Goal: Information Seeking & Learning: Check status

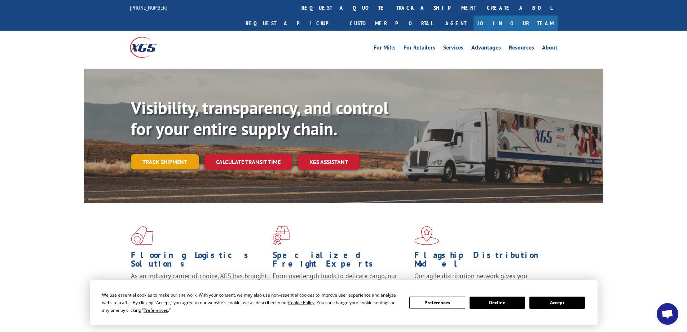
click at [171, 154] on link "Track shipment" at bounding box center [165, 161] width 68 height 15
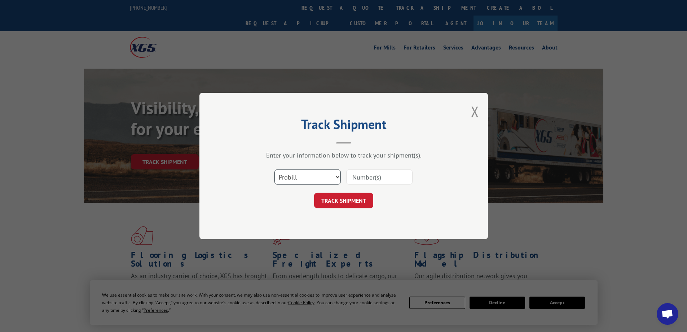
click at [337, 175] on select "Select category... Probill BOL PO" at bounding box center [308, 176] width 66 height 15
select select "po"
click at [275, 169] on select "Select category... Probill BOL PO" at bounding box center [308, 176] width 66 height 15
click at [354, 180] on input at bounding box center [379, 176] width 66 height 15
type input "cm004054"
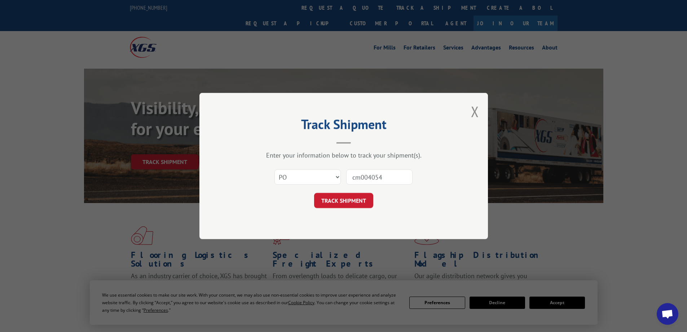
click button "TRACK SHIPMENT" at bounding box center [343, 200] width 59 height 15
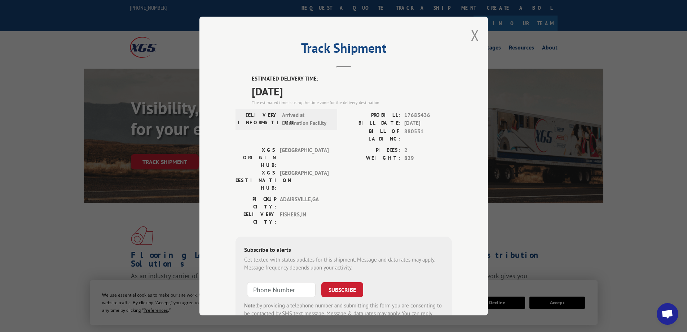
drag, startPoint x: 476, startPoint y: 35, endPoint x: 421, endPoint y: 29, distance: 54.4
click at [474, 35] on button "Close modal" at bounding box center [475, 35] width 8 height 19
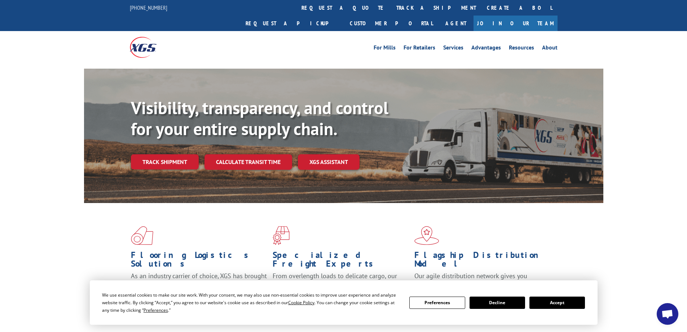
click at [176, 154] on link "Track shipment" at bounding box center [165, 161] width 68 height 15
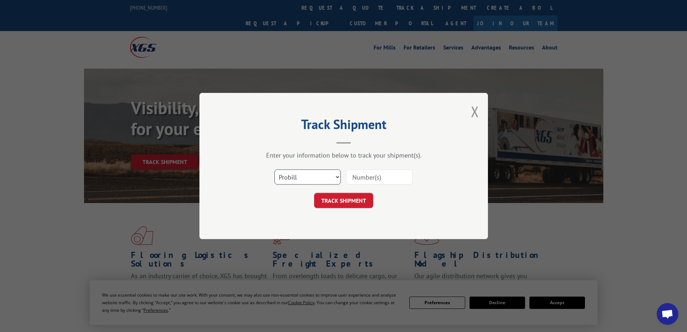
click at [299, 176] on select "Select category... Probill BOL PO" at bounding box center [308, 176] width 66 height 15
select select "po"
click at [275, 169] on select "Select category... Probill BOL PO" at bounding box center [308, 176] width 66 height 15
click at [366, 181] on input at bounding box center [379, 176] width 66 height 15
type input "cm004068"
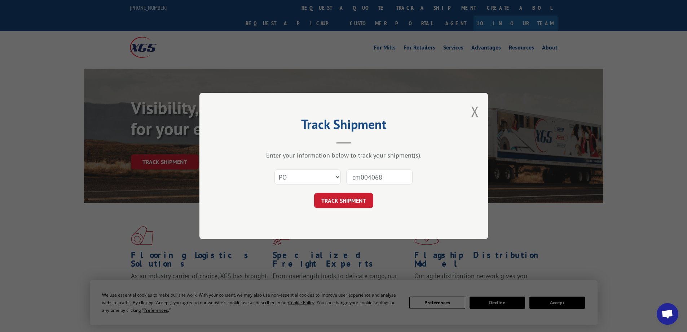
click button "TRACK SHIPMENT" at bounding box center [343, 200] width 59 height 15
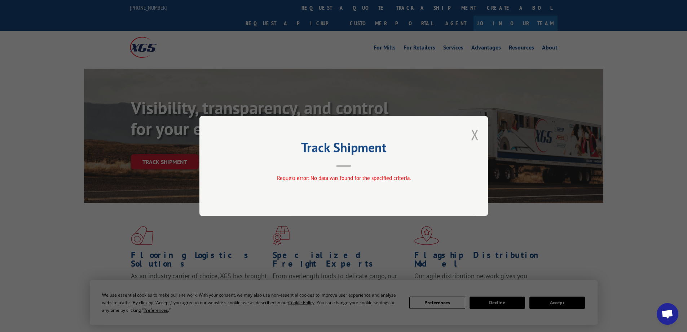
click at [478, 134] on div "Track Shipment Request error: No data was found for the specified criteria." at bounding box center [344, 166] width 289 height 100
click at [476, 135] on button "Close modal" at bounding box center [475, 134] width 8 height 19
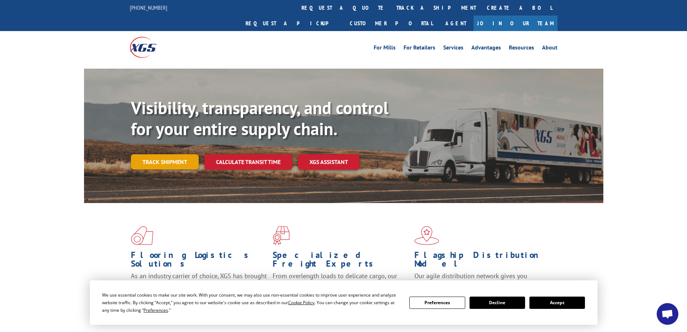
click at [171, 154] on link "Track shipment" at bounding box center [165, 161] width 68 height 15
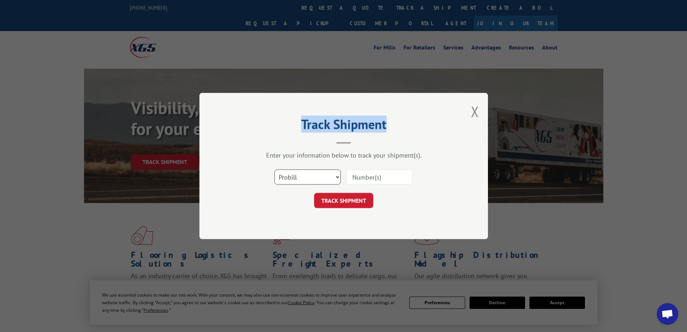
click at [306, 173] on select "Select category... Probill BOL PO" at bounding box center [308, 176] width 66 height 15
select select "po"
click at [275, 169] on select "Select category... Probill BOL PO" at bounding box center [308, 176] width 66 height 15
click at [364, 177] on input at bounding box center [379, 176] width 66 height 15
type input "cm04068"
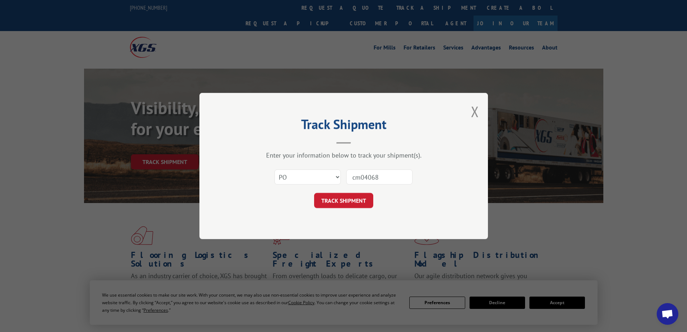
click button "TRACK SHIPMENT" at bounding box center [343, 200] width 59 height 15
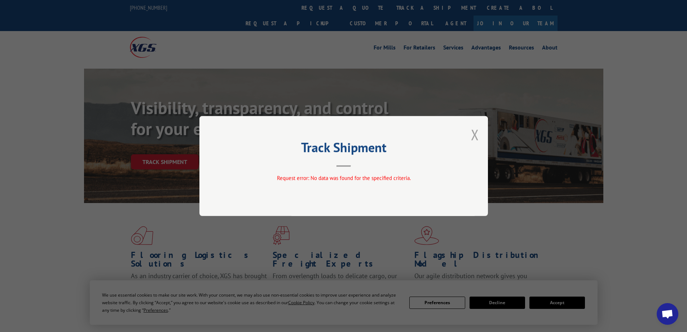
click at [475, 140] on button "Close modal" at bounding box center [475, 134] width 8 height 19
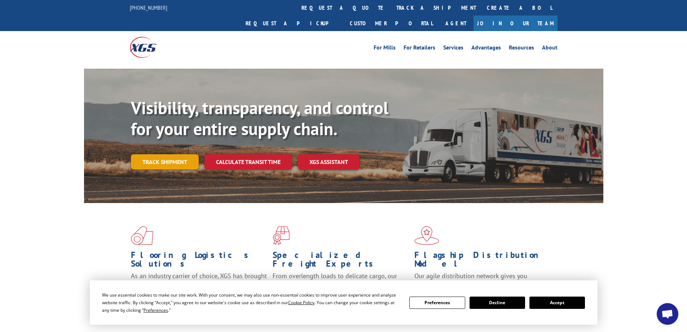
click at [179, 154] on link "Track shipment" at bounding box center [165, 161] width 68 height 15
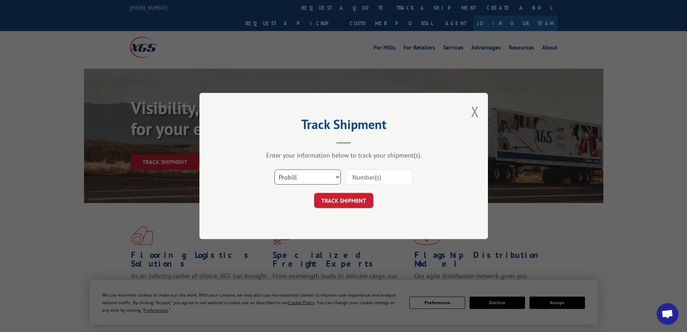
click at [303, 178] on select "Select category... Probill BOL PO" at bounding box center [308, 176] width 66 height 15
select select "bol"
click at [275, 169] on select "Select category... Probill BOL PO" at bounding box center [308, 176] width 66 height 15
click at [363, 178] on input at bounding box center [379, 176] width 66 height 15
type input "881527"
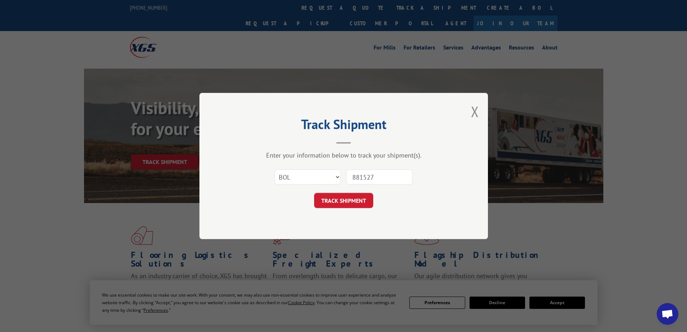
click button "TRACK SHIPMENT" at bounding box center [343, 200] width 59 height 15
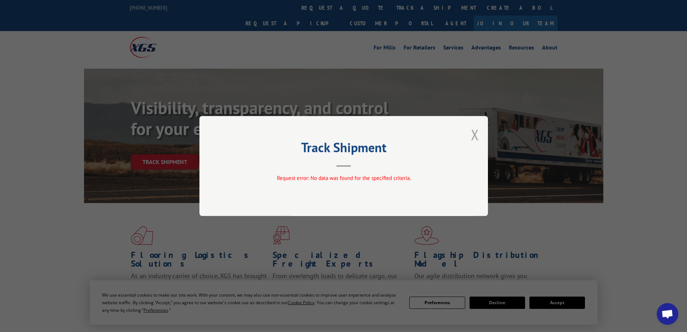
click at [478, 136] on button "Close modal" at bounding box center [475, 134] width 8 height 19
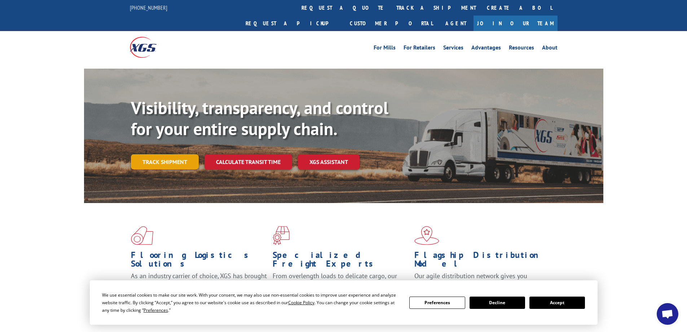
click at [163, 154] on link "Track shipment" at bounding box center [165, 161] width 68 height 15
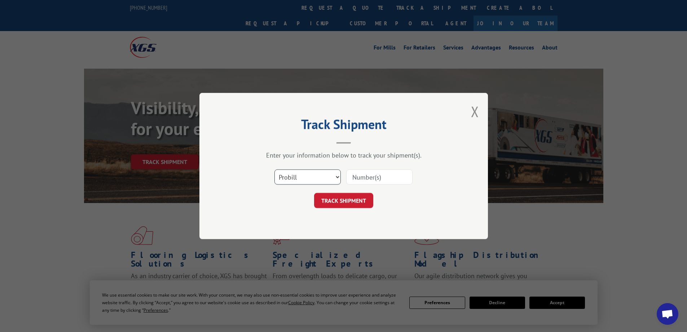
click at [278, 178] on select "Select category... Probill BOL PO" at bounding box center [308, 176] width 66 height 15
select select "po"
click at [275, 169] on select "Select category... Probill BOL PO" at bounding box center [308, 176] width 66 height 15
click at [369, 176] on input at bounding box center [379, 176] width 66 height 15
type input "c"
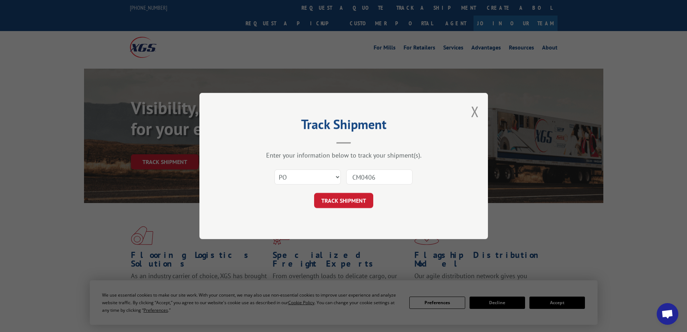
type input "CM04068"
click button "TRACK SHIPMENT" at bounding box center [343, 200] width 59 height 15
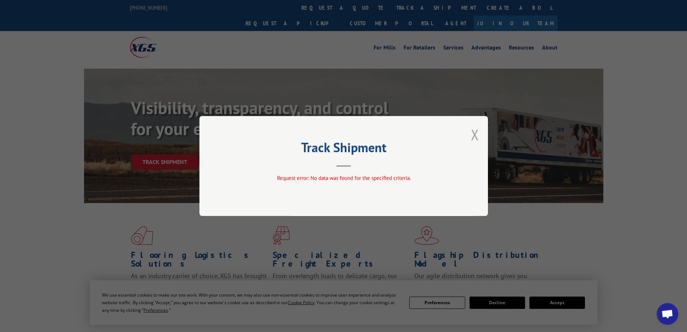
click at [472, 131] on button "Close modal" at bounding box center [475, 134] width 8 height 19
